Goal: Task Accomplishment & Management: Manage account settings

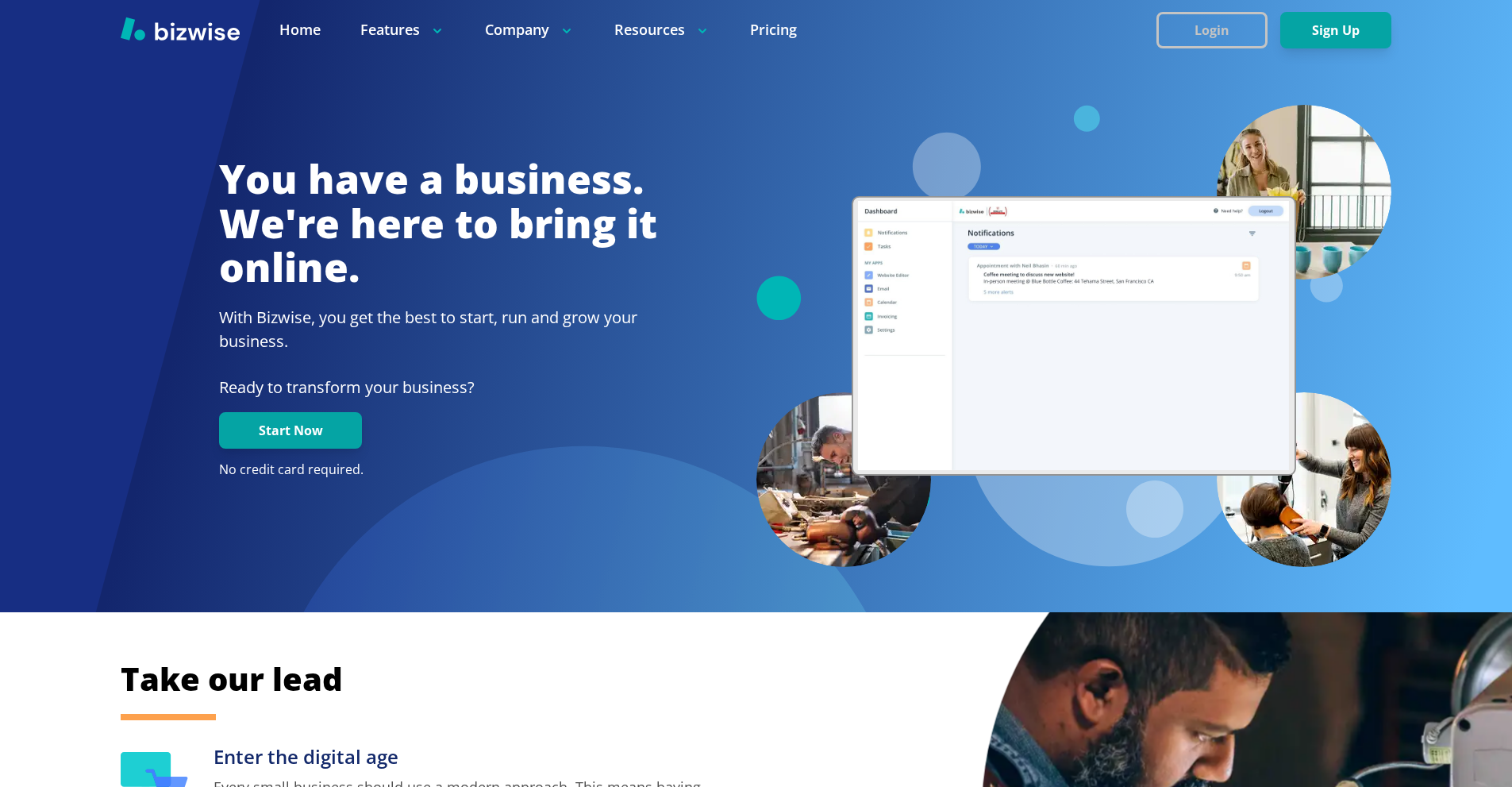
click at [1177, 32] on button "Login" at bounding box center [1212, 30] width 111 height 36
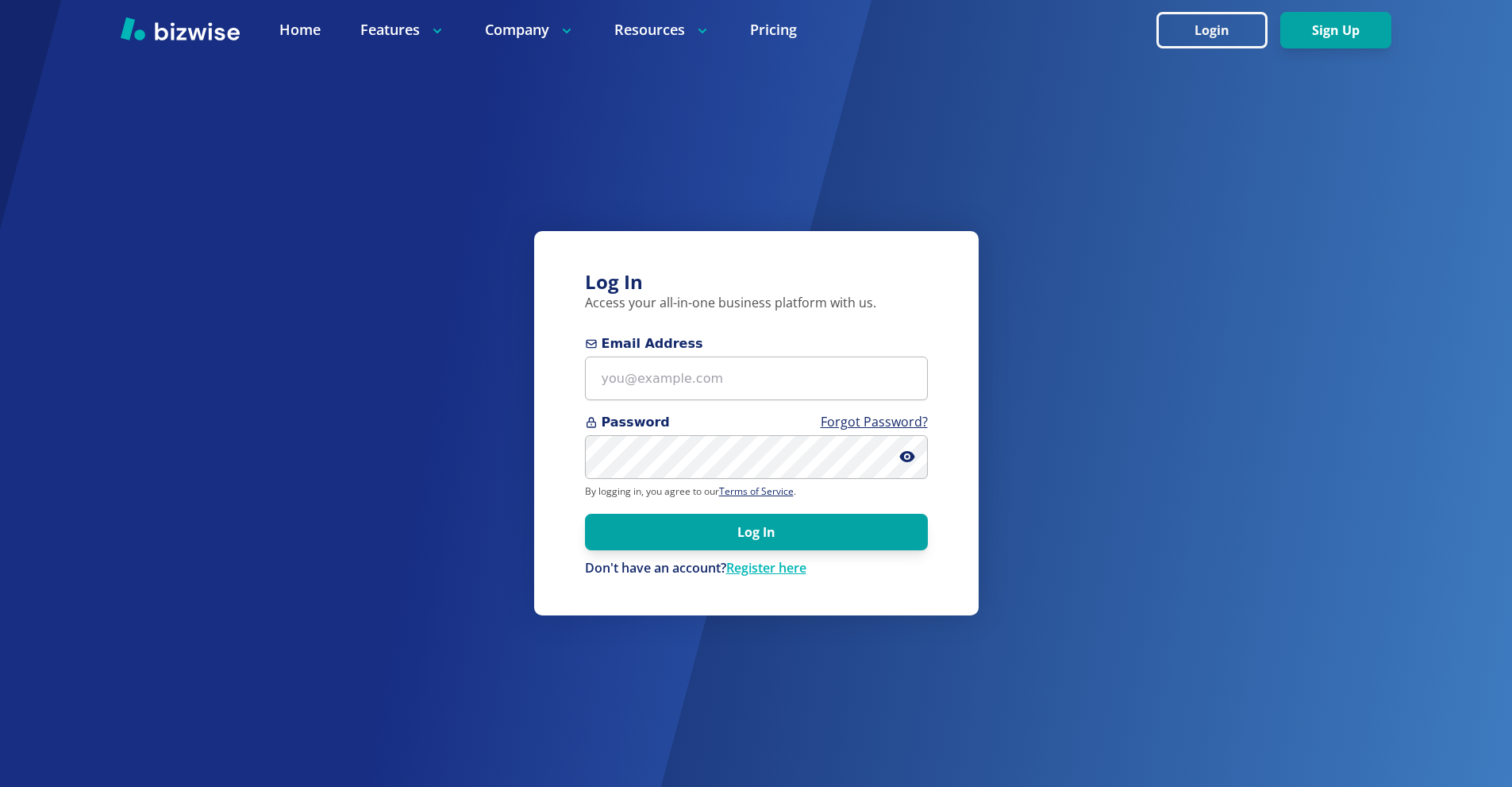
click at [688, 351] on span "Email Address" at bounding box center [757, 343] width 343 height 19
click at [688, 357] on input "Email Address" at bounding box center [757, 379] width 343 height 43
paste input "[EMAIL_ADDRESS][DOMAIN_NAME]"
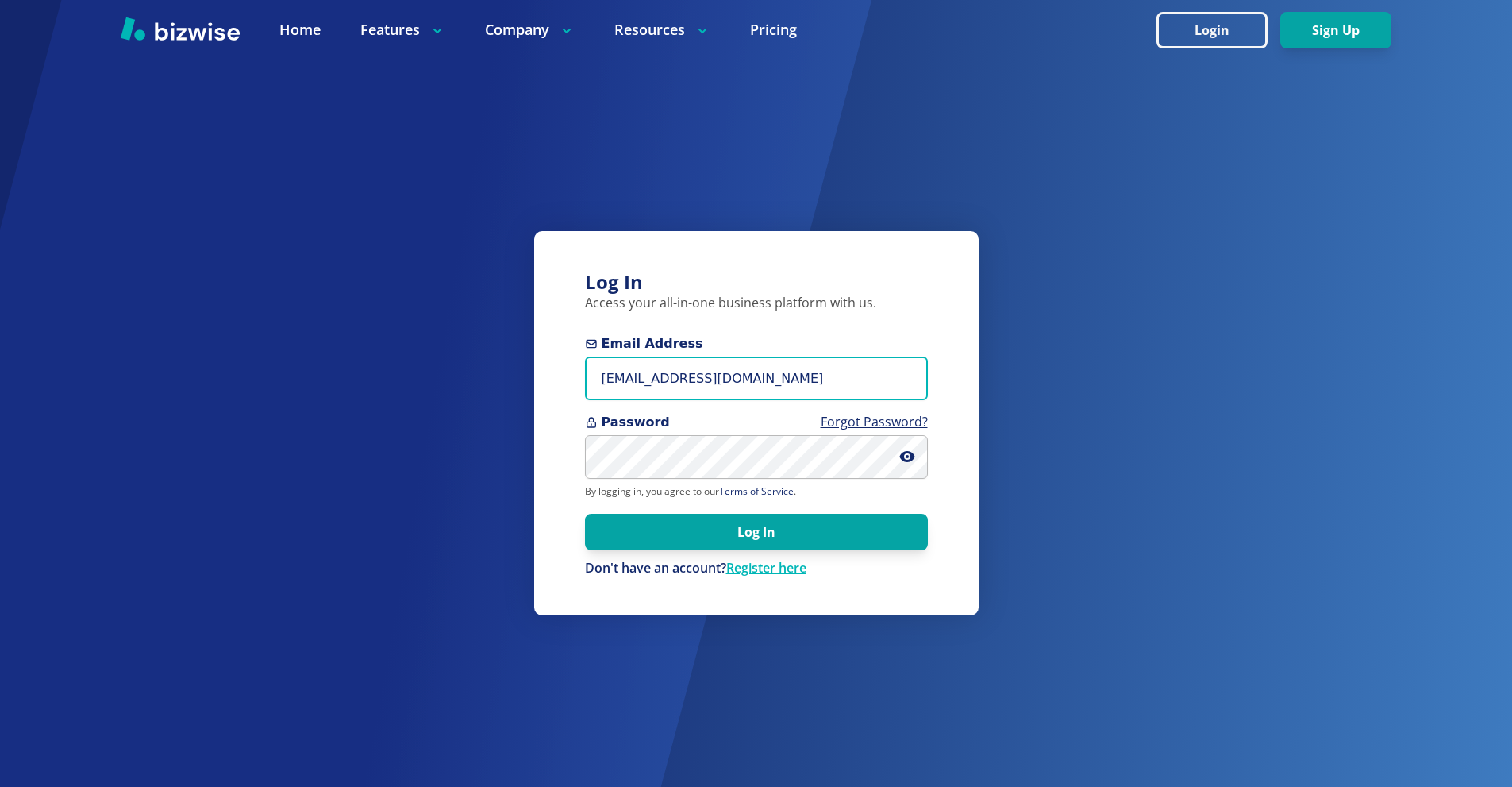
type input "[EMAIL_ADDRESS][DOMAIN_NAME]"
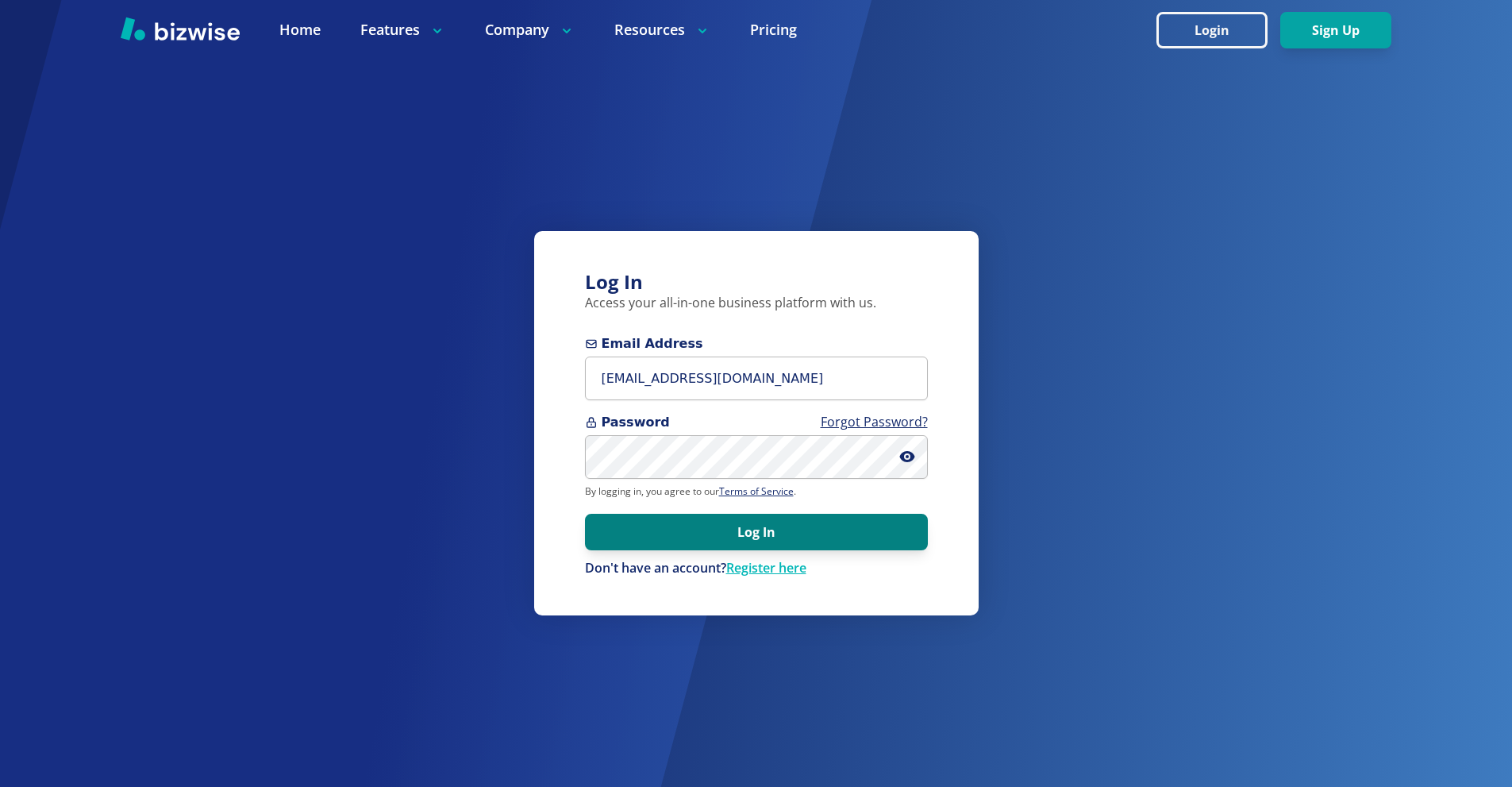
click at [802, 536] on button "Log In" at bounding box center [757, 532] width 343 height 36
